Goal: Use online tool/utility: Utilize a website feature to perform a specific function

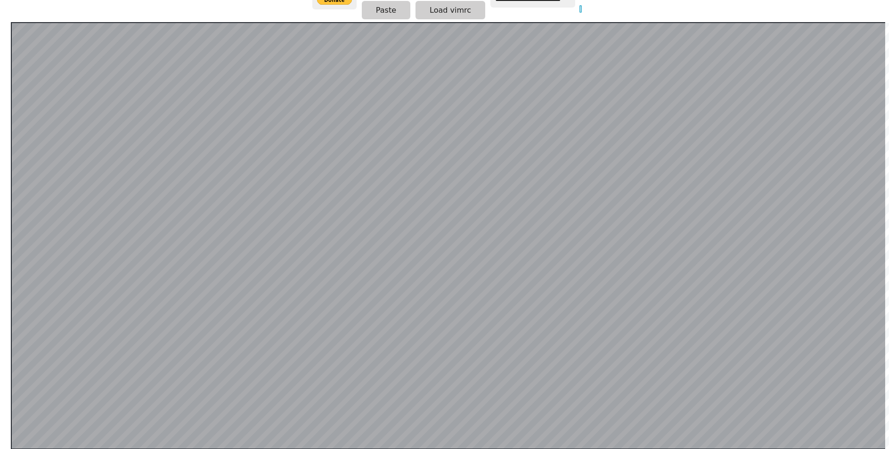
scroll to position [89, 0]
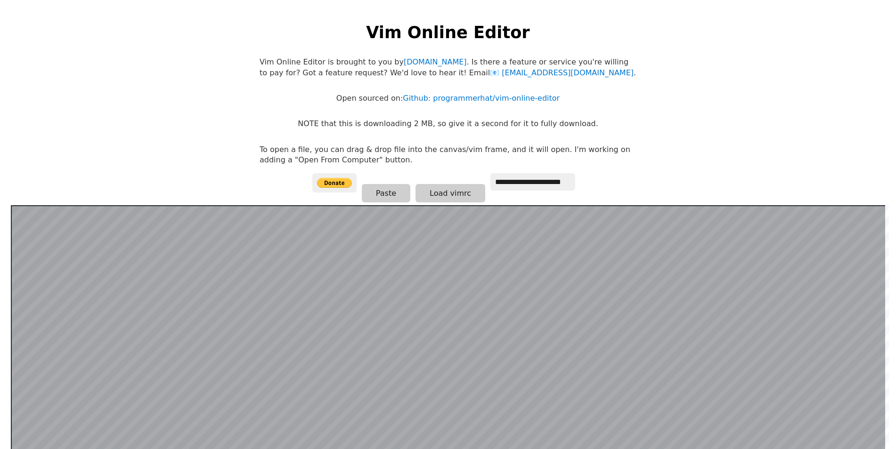
scroll to position [94, 0]
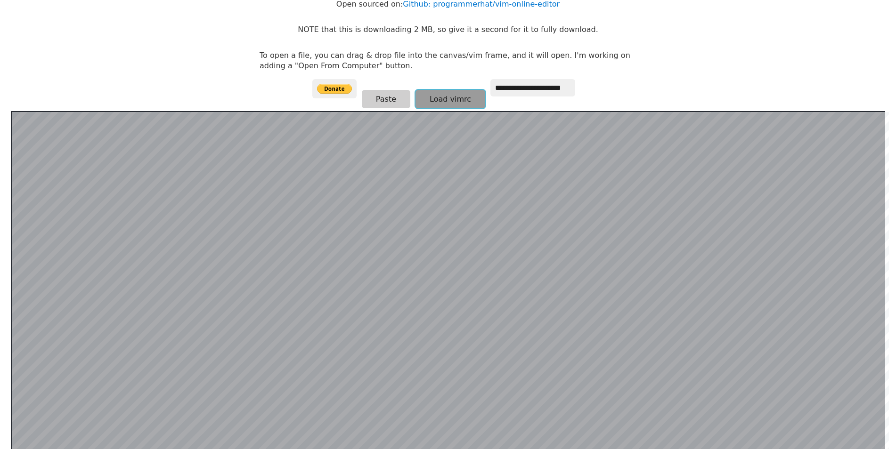
click at [445, 103] on button "Load vimrc" at bounding box center [450, 99] width 70 height 18
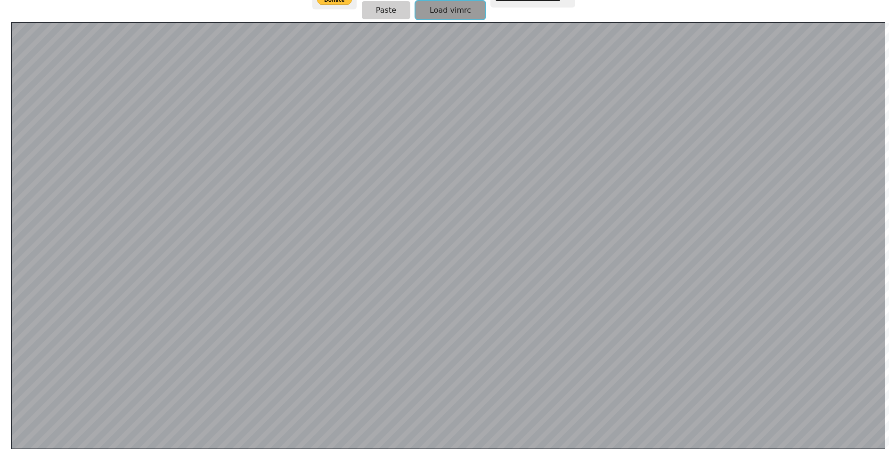
click at [432, 14] on button "Load vimrc" at bounding box center [450, 10] width 70 height 18
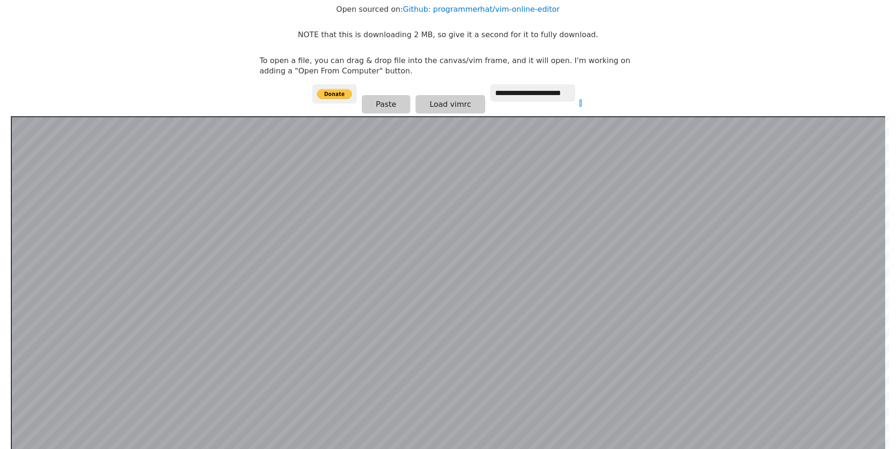
scroll to position [0, 0]
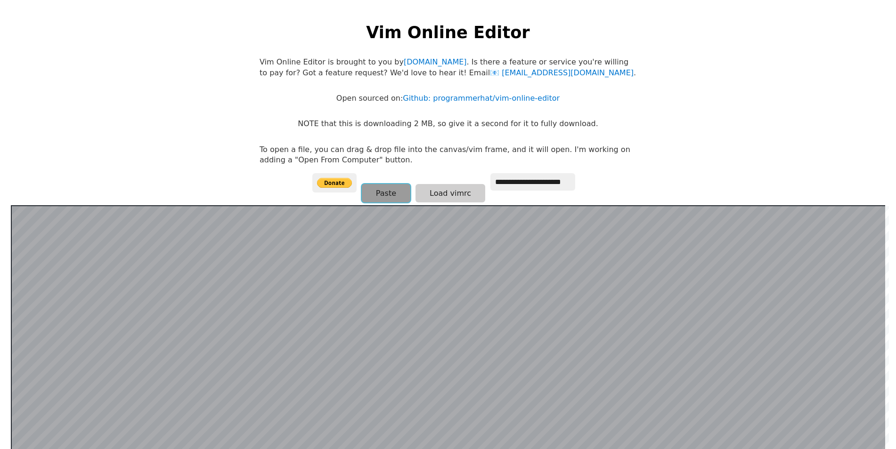
click at [396, 197] on button "Paste" at bounding box center [386, 193] width 49 height 18
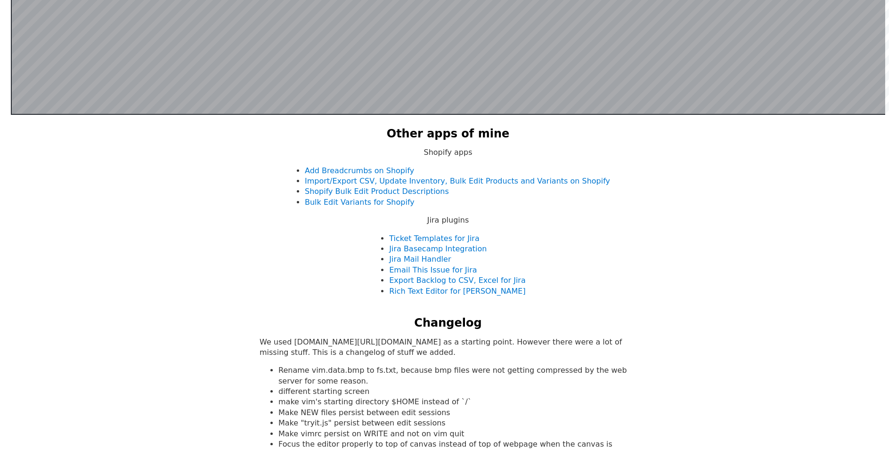
scroll to position [235, 0]
